Goal: Task Accomplishment & Management: Use online tool/utility

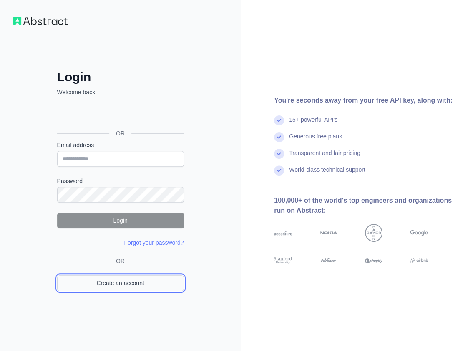
click at [112, 279] on link "Create an account" at bounding box center [120, 283] width 127 height 16
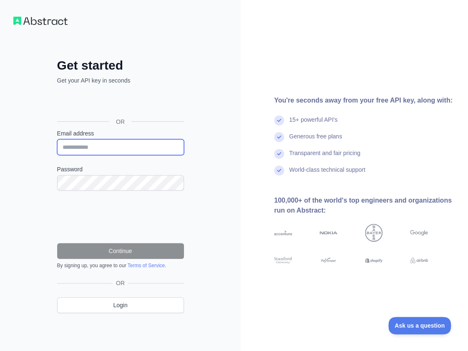
click at [108, 148] on input "Email address" at bounding box center [120, 147] width 127 height 16
paste input "**********"
type input "**********"
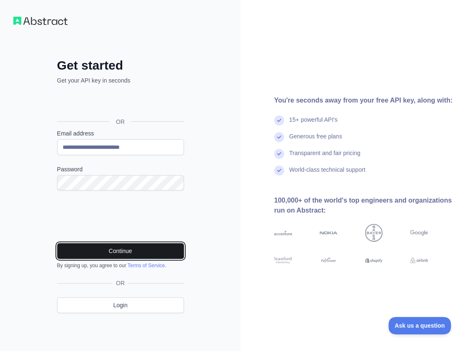
click at [100, 245] on button "Continue" at bounding box center [120, 251] width 127 height 16
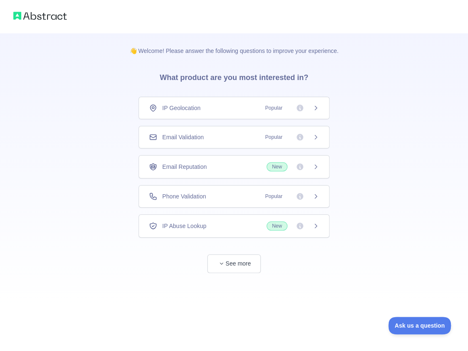
click at [202, 134] on span "Email Validation" at bounding box center [182, 137] width 41 height 8
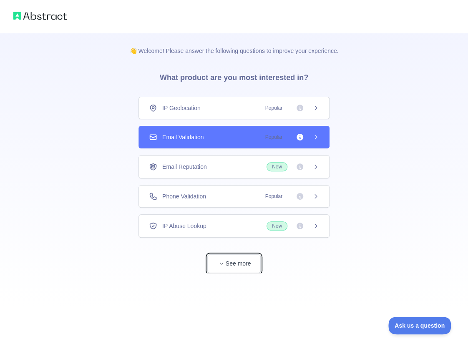
drag, startPoint x: 224, startPoint y: 264, endPoint x: 288, endPoint y: 254, distance: 64.6
click at [287, 261] on span "See more" at bounding box center [233, 255] width 191 height 35
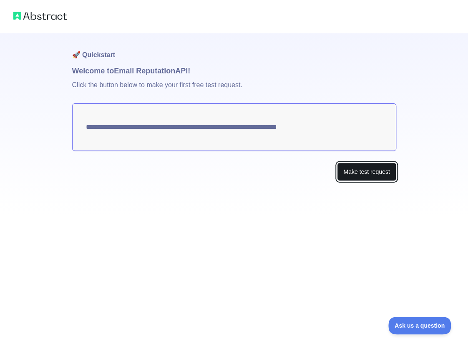
click at [363, 174] on button "Make test request" at bounding box center [366, 172] width 59 height 19
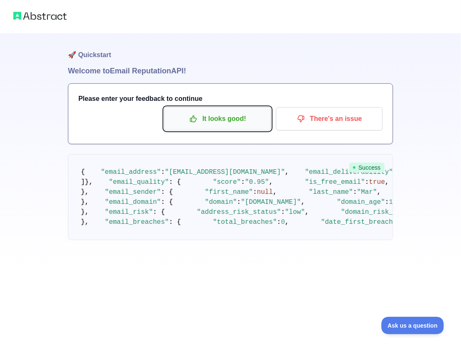
click at [208, 125] on p "It looks good!" at bounding box center [217, 119] width 94 height 14
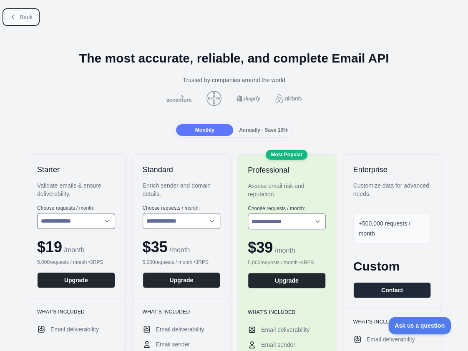
click at [12, 18] on icon at bounding box center [13, 17] width 7 height 7
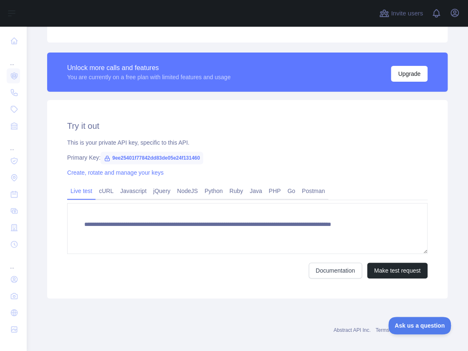
scroll to position [221, 0]
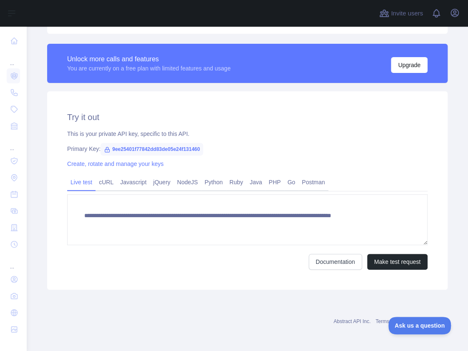
click at [143, 143] on span "9ee25401f77842dd83de05e24f131460" at bounding box center [151, 149] width 103 height 13
click at [142, 147] on span "9ee25401f77842dd83de05e24f131460" at bounding box center [151, 149] width 103 height 13
click at [141, 147] on span "9ee25401f77842dd83de05e24f131460" at bounding box center [151, 149] width 103 height 13
copy span "9ee25401f77842dd83de05e24f131460"
